Goal: Task Accomplishment & Management: Complete application form

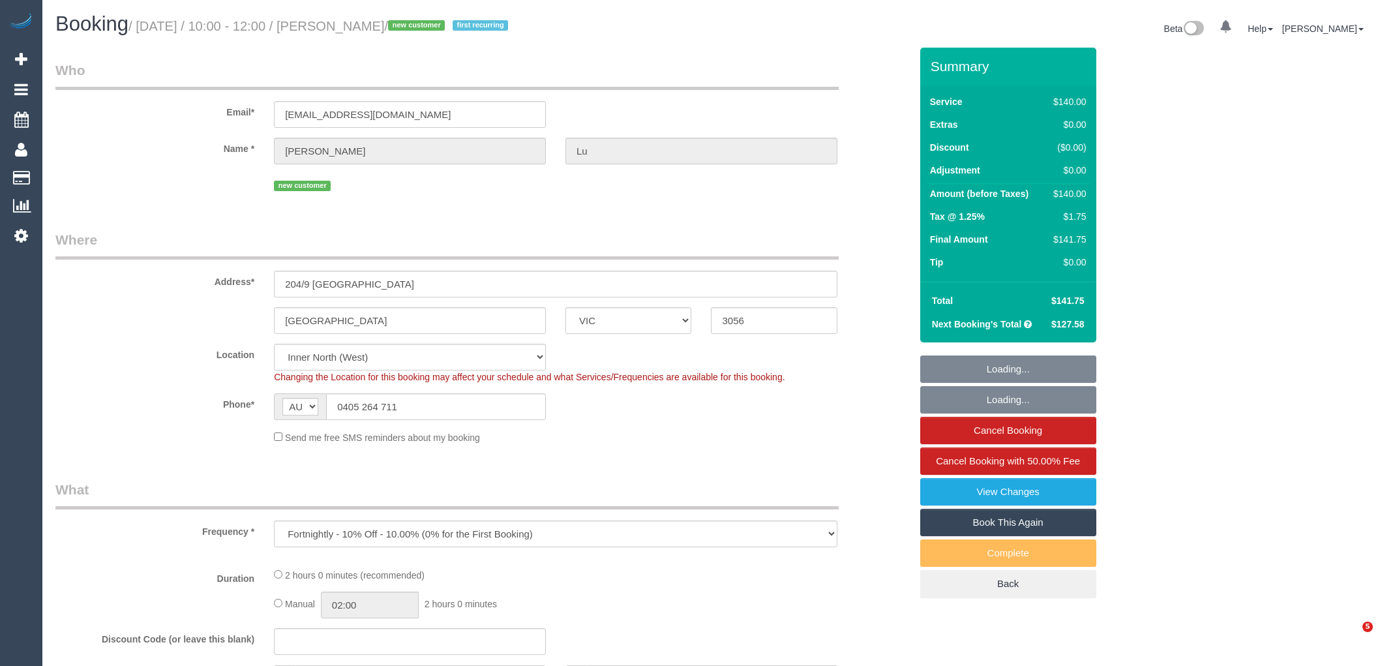
select select "VIC"
select select "number:29"
select select "number:14"
select select "number:19"
select select "number:22"
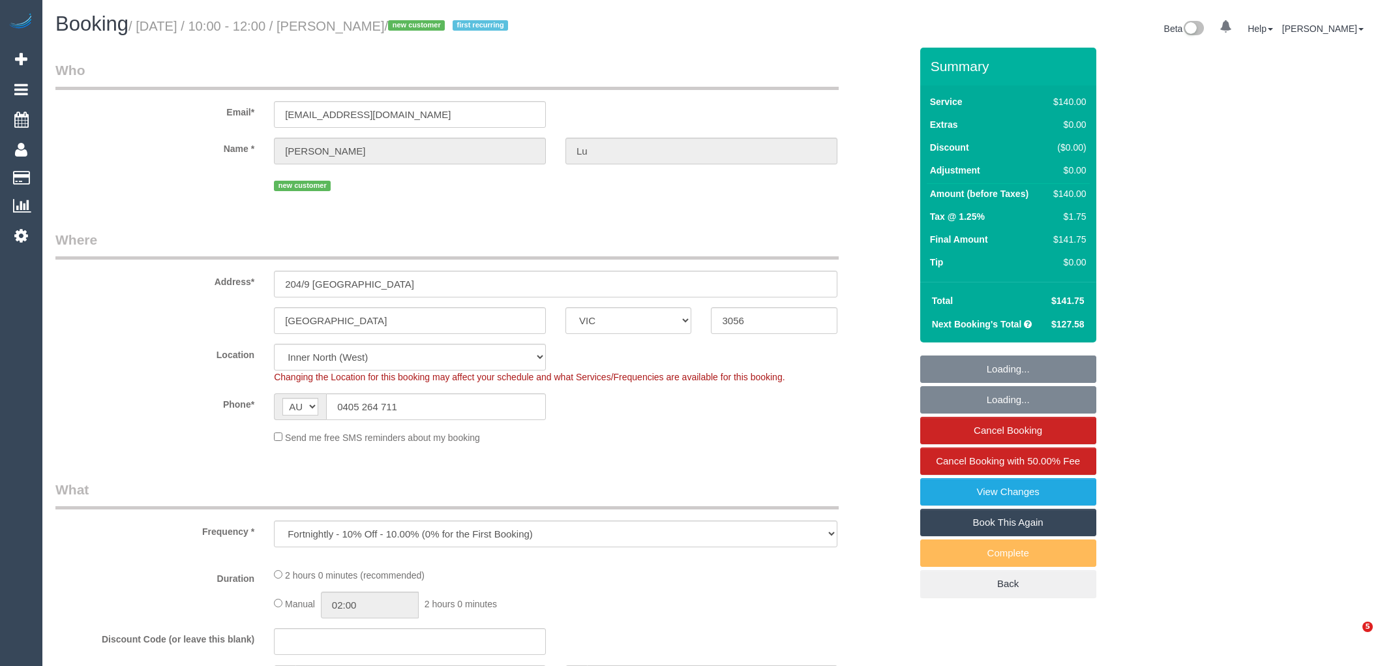
select select "number:34"
select select "number:26"
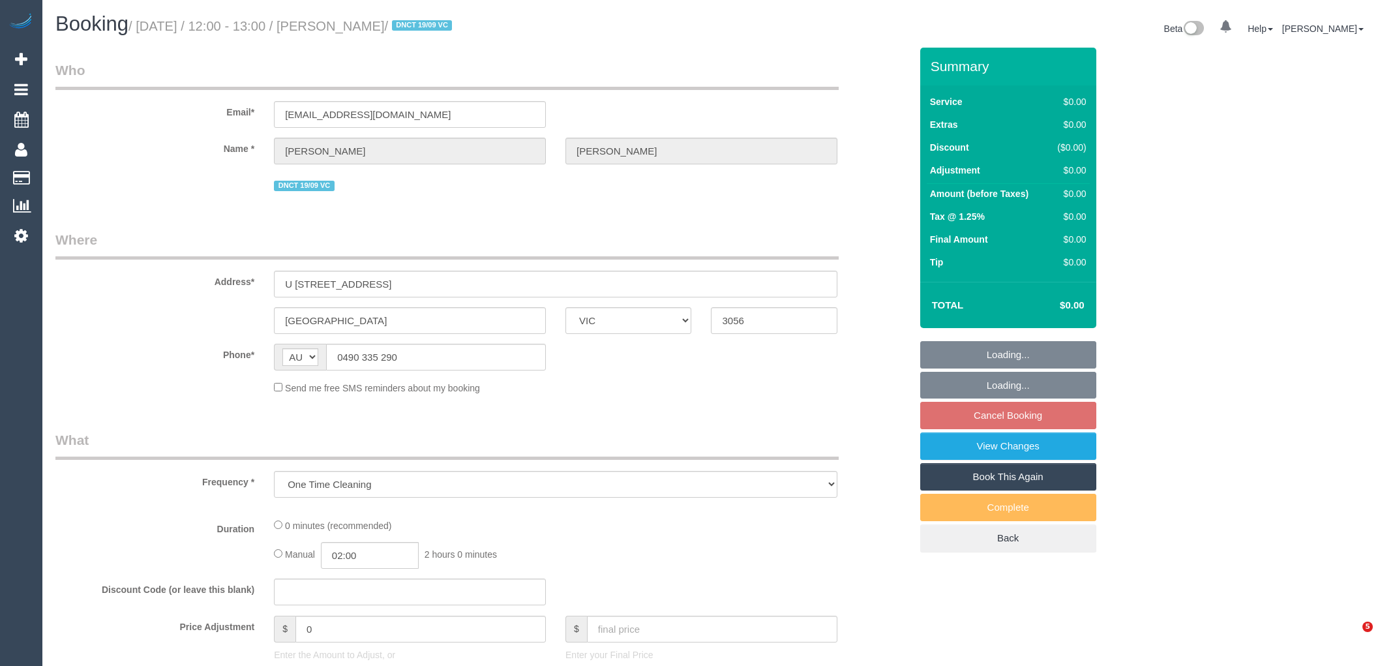
select select "VIC"
select select "string:stripe-pm_1S3ECS2GScqysDRV7Y3VaEz3"
select select "number:29"
select select "number:14"
select select "number:19"
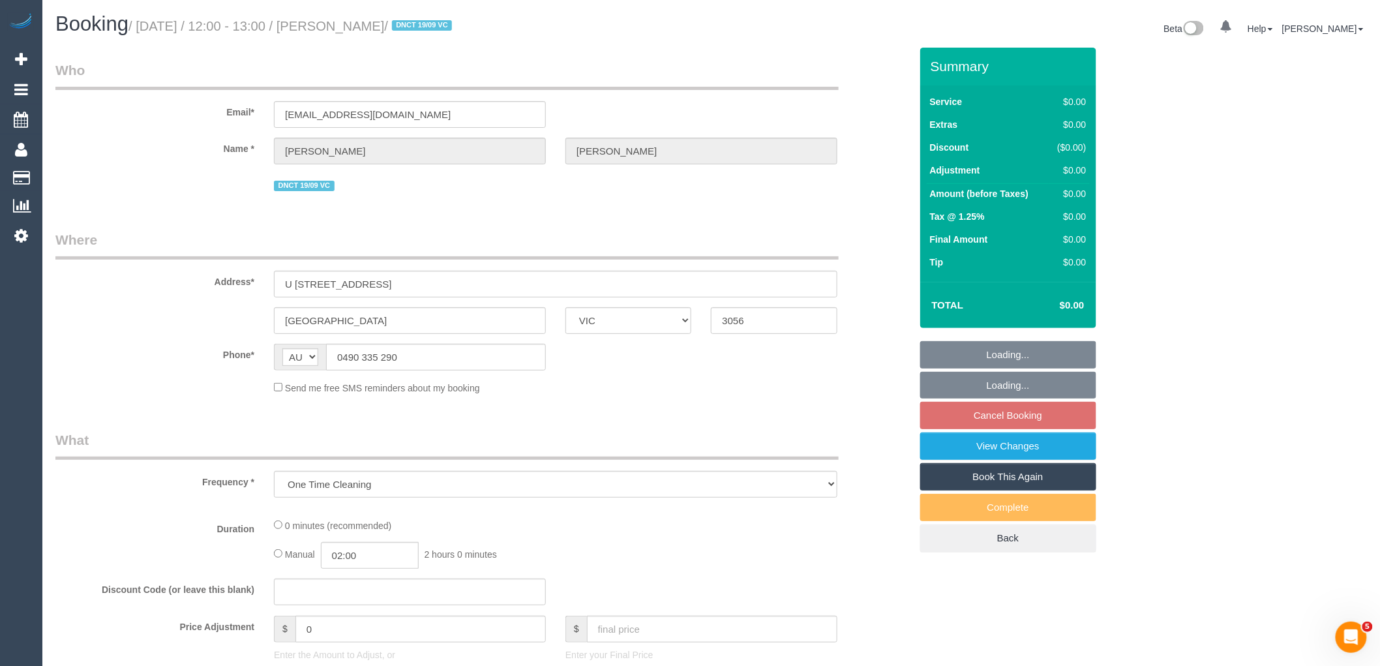
select select "number:24"
select select "number:33"
select select "number:26"
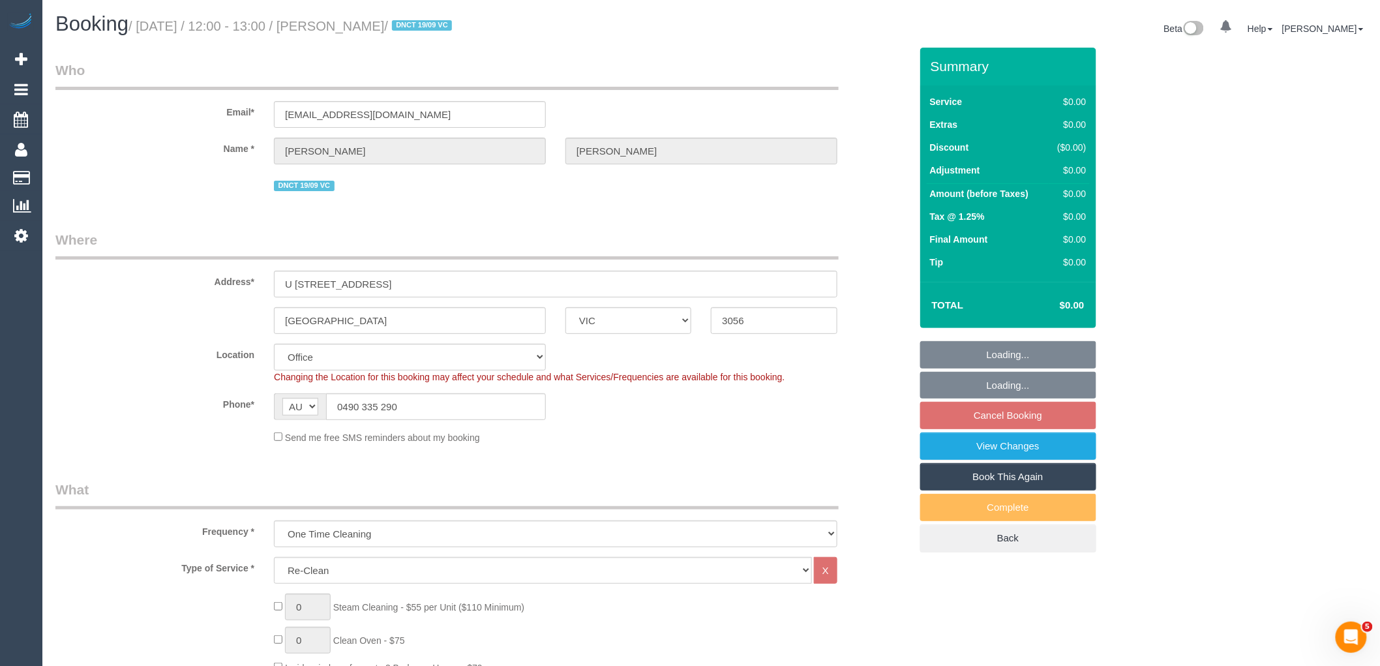
select select "object:768"
click at [288, 394] on div "AF AL DZ AD AO AI AQ AG AR AM AW AU AT AZ BS BH BD BB BY BE BZ BJ BM BT BO BA B…" at bounding box center [410, 406] width 272 height 27
